Goal: Obtain resource: Download file/media

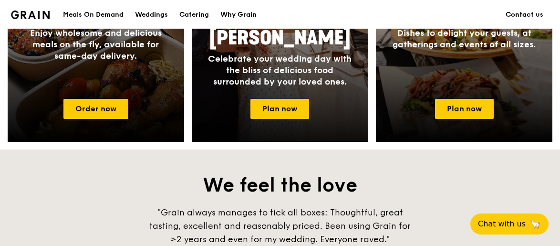
scroll to position [533, 0]
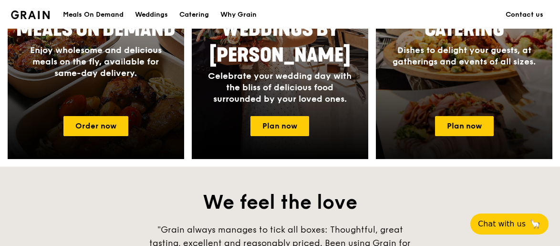
click at [402, 62] on span "Dishes to delight your guests, at gatherings and events of all sizes." at bounding box center [463, 56] width 143 height 22
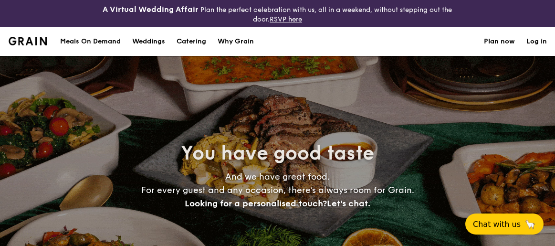
select select
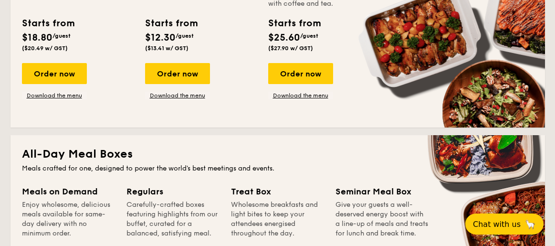
scroll to position [262, 0]
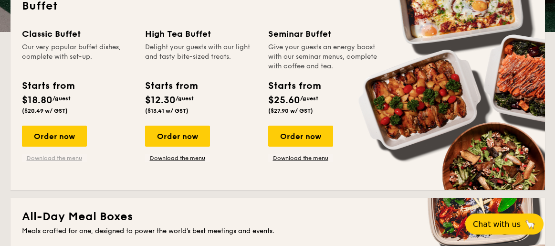
drag, startPoint x: 51, startPoint y: 162, endPoint x: 58, endPoint y: 158, distance: 7.9
click at [60, 158] on div "Classic Buffet Our very popular buffet dishes, complete with set-up. Starts fro…" at bounding box center [277, 102] width 511 height 151
click at [60, 158] on link "Download the menu" at bounding box center [54, 158] width 65 height 8
